Goal: Find specific page/section

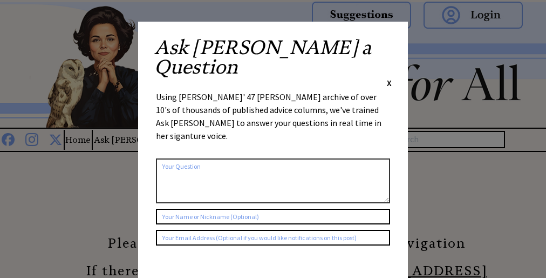
click at [273, 90] on div "Using [PERSON_NAME]' 47 [PERSON_NAME] archive of over 10's of thousands of publ…" at bounding box center [273, 121] width 234 height 63
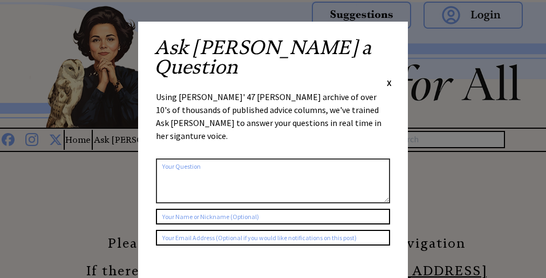
click at [273, 90] on div "Using [PERSON_NAME]' 47 [PERSON_NAME] archive of over 10's of thousands of publ…" at bounding box center [273, 121] width 234 height 63
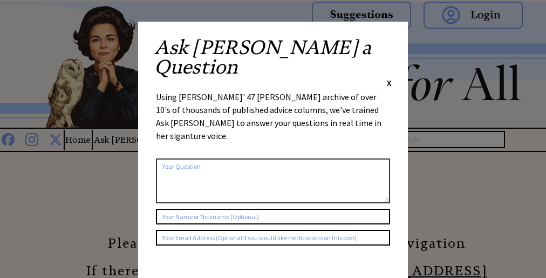
click at [273, 90] on div "Using [PERSON_NAME]' 47 [PERSON_NAME] archive of over 10's of thousands of publ…" at bounding box center [273, 121] width 234 height 63
